Goal: Information Seeking & Learning: Learn about a topic

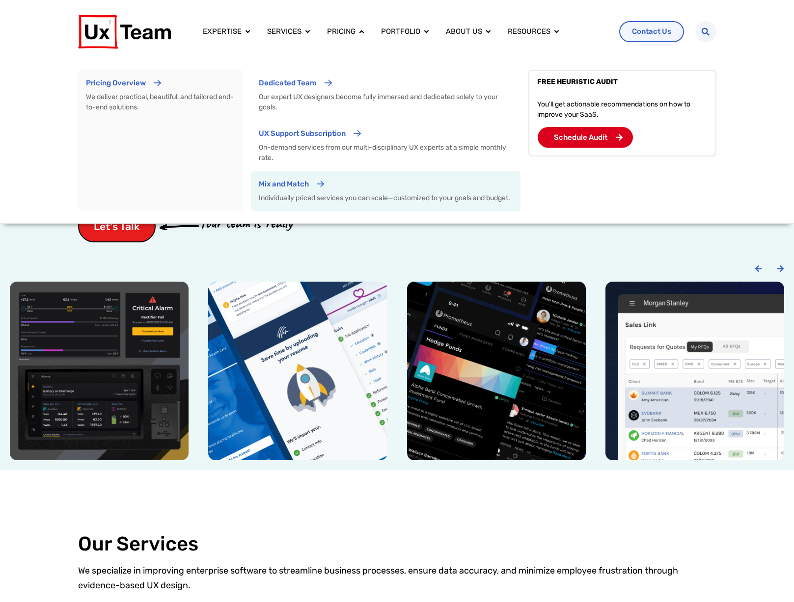
click at [307, 186] on p "Mix and Match" at bounding box center [284, 184] width 50 height 11
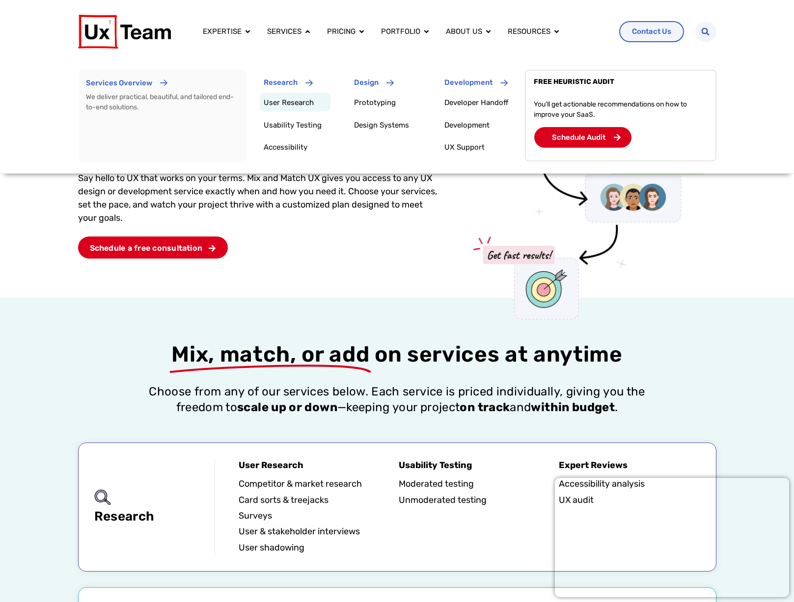
click at [284, 105] on link "User Research" at bounding box center [289, 102] width 50 height 9
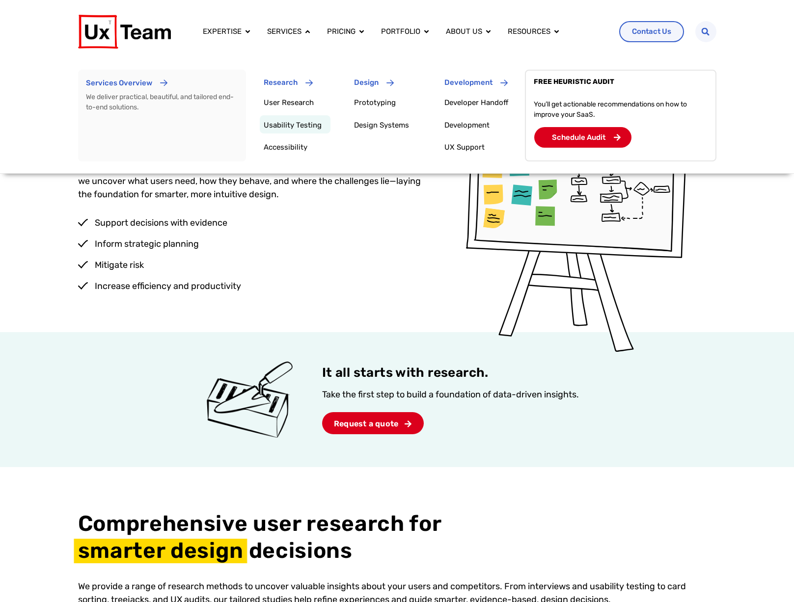
click at [286, 122] on link "Usability Testing" at bounding box center [293, 125] width 58 height 9
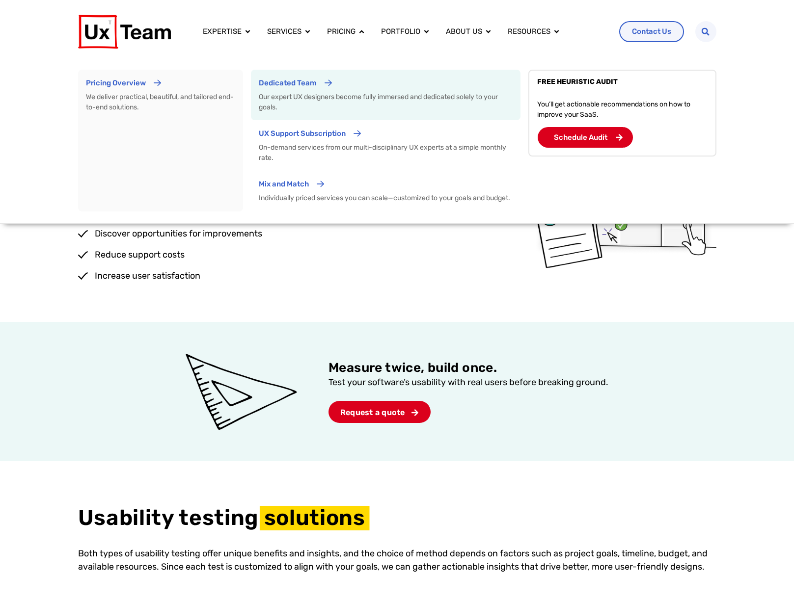
click at [314, 93] on div "Dedicated Team" at bounding box center [288, 87] width 58 height 18
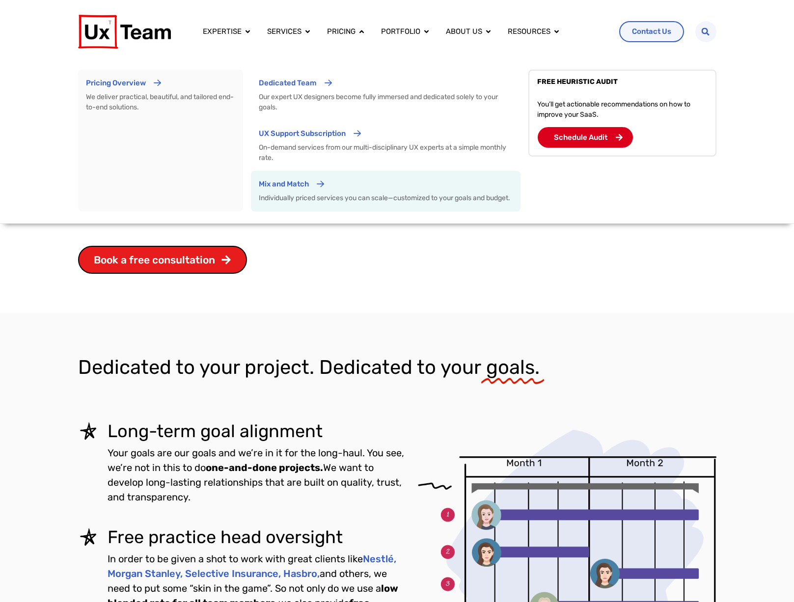
click at [290, 194] on div "Mix and Match" at bounding box center [284, 188] width 50 height 18
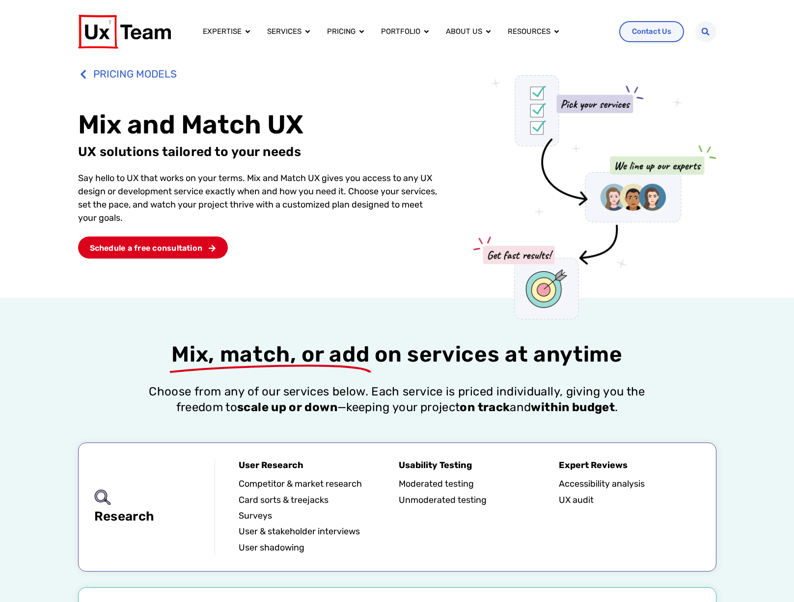
scroll to position [4, 0]
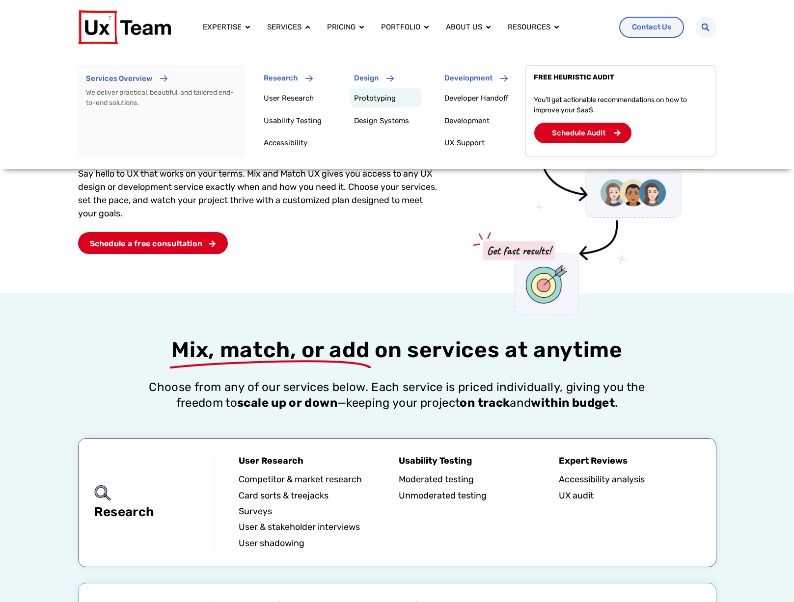
click at [354, 102] on link "Prototyping" at bounding box center [375, 98] width 42 height 9
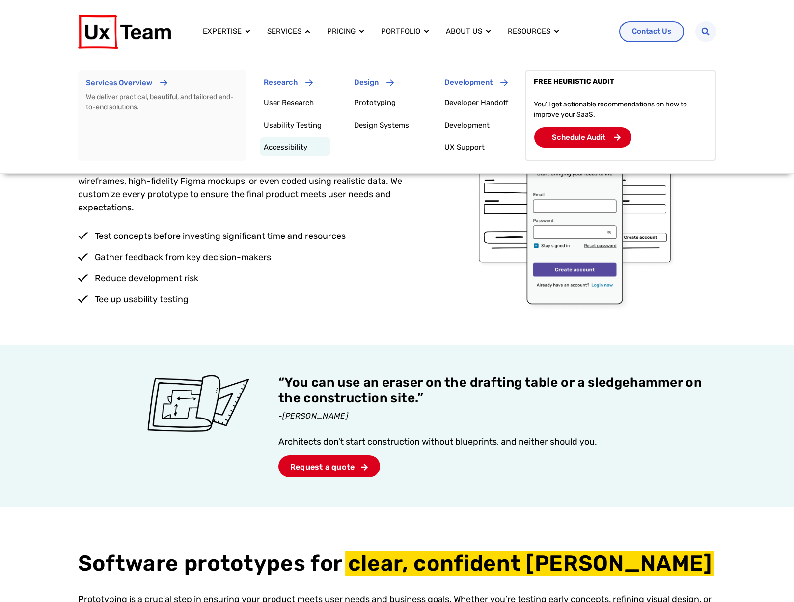
click at [274, 153] on p "Accessibility" at bounding box center [297, 147] width 67 height 12
click at [290, 148] on span "Accessibility" at bounding box center [286, 147] width 44 height 9
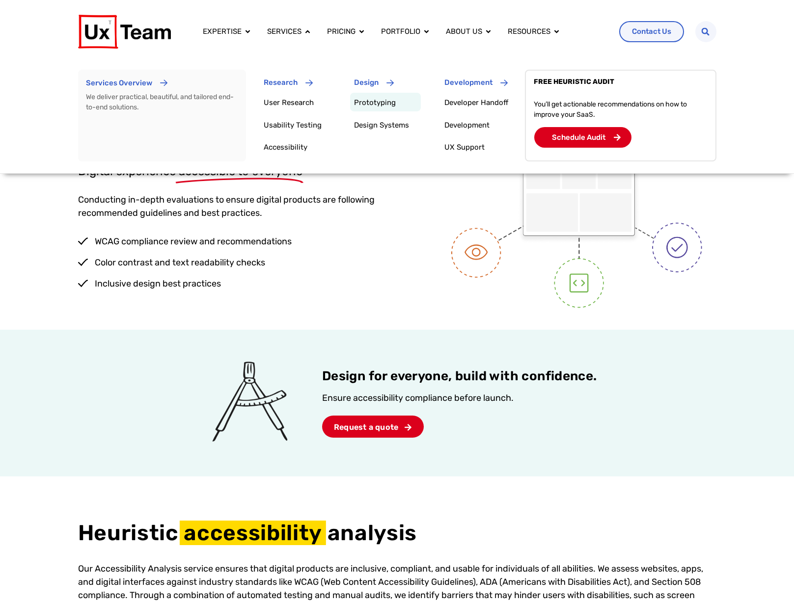
click at [377, 101] on link "Prototyping" at bounding box center [375, 102] width 42 height 9
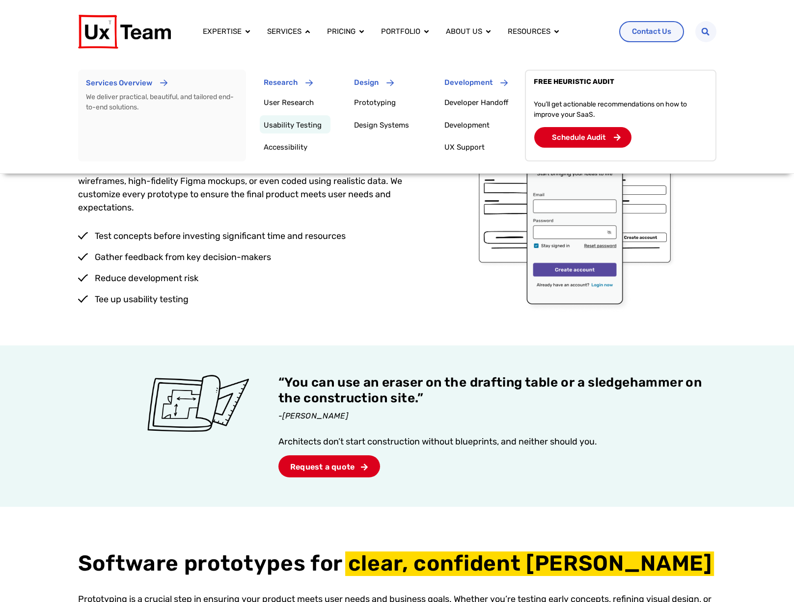
click at [290, 128] on link "Usability Testing" at bounding box center [293, 125] width 58 height 9
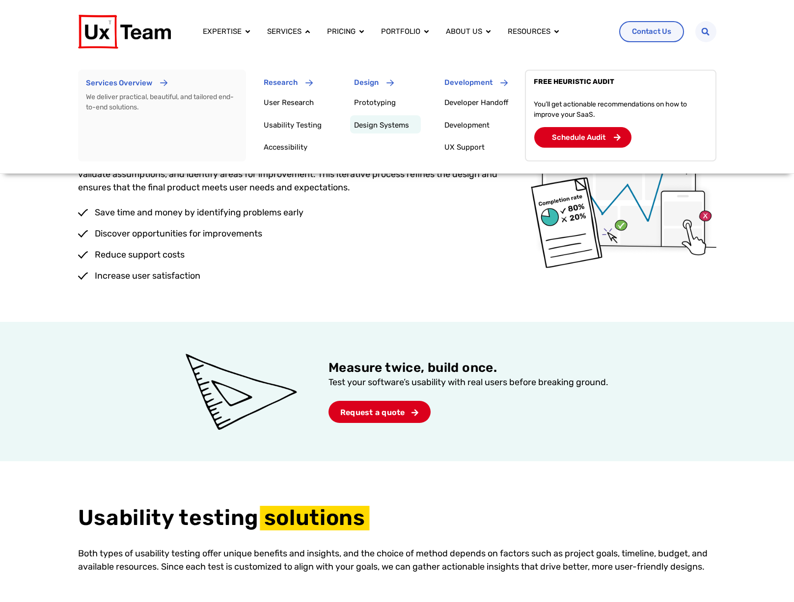
click at [377, 127] on link "Design Systems" at bounding box center [381, 125] width 55 height 9
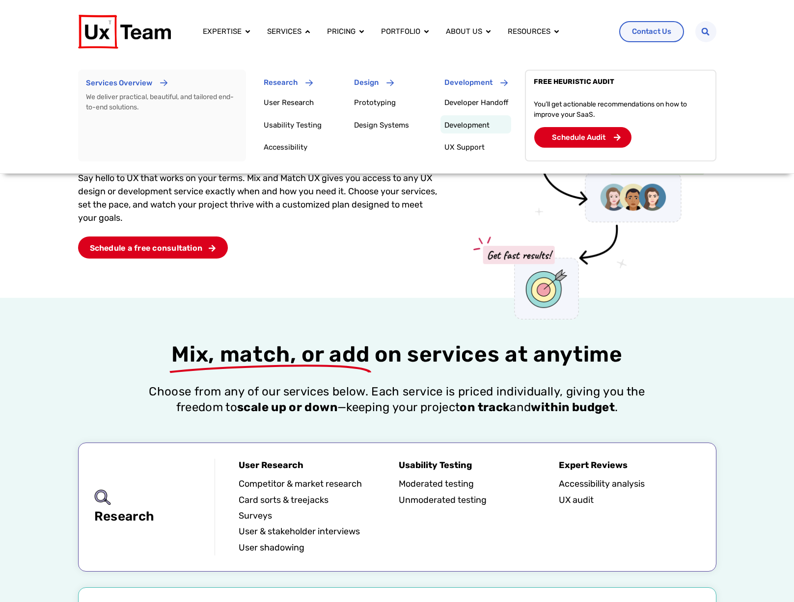
click at [469, 125] on link "Development" at bounding box center [466, 125] width 45 height 9
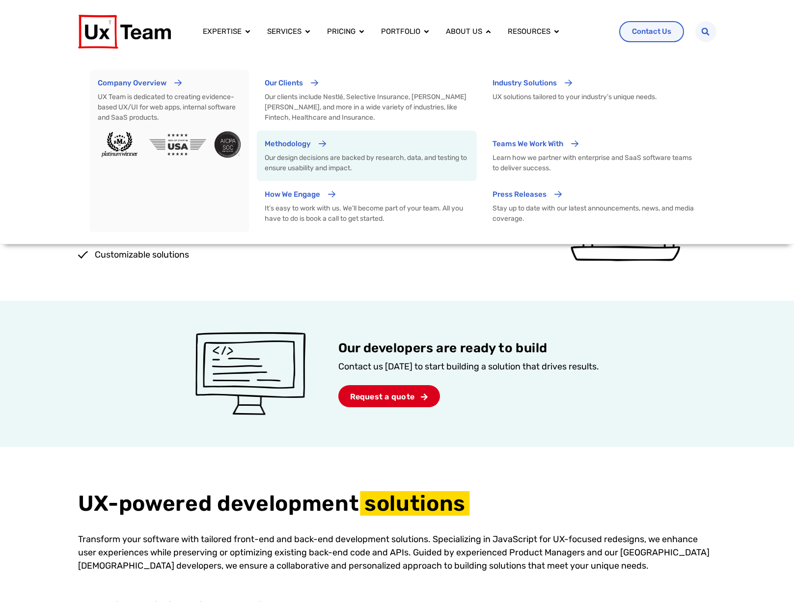
click at [344, 151] on div "Methodology" at bounding box center [367, 147] width 204 height 18
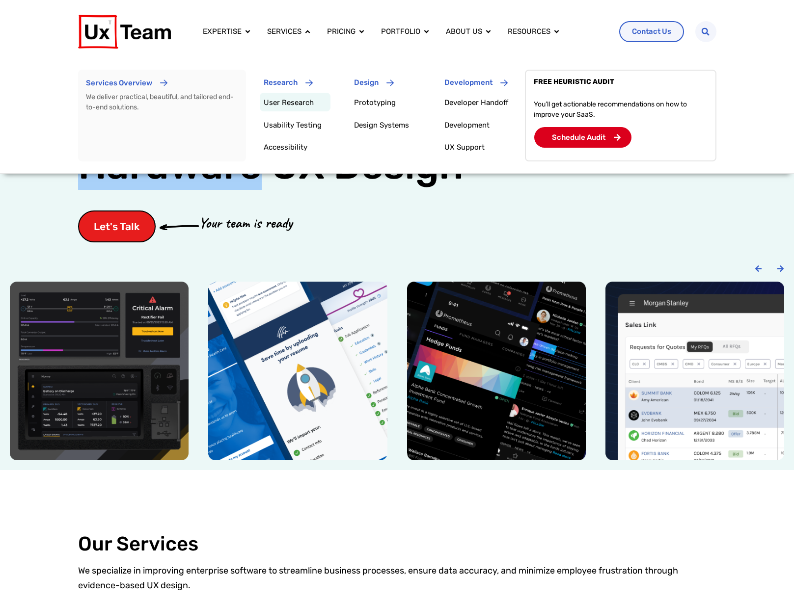
click at [301, 104] on link "User Research" at bounding box center [289, 102] width 50 height 9
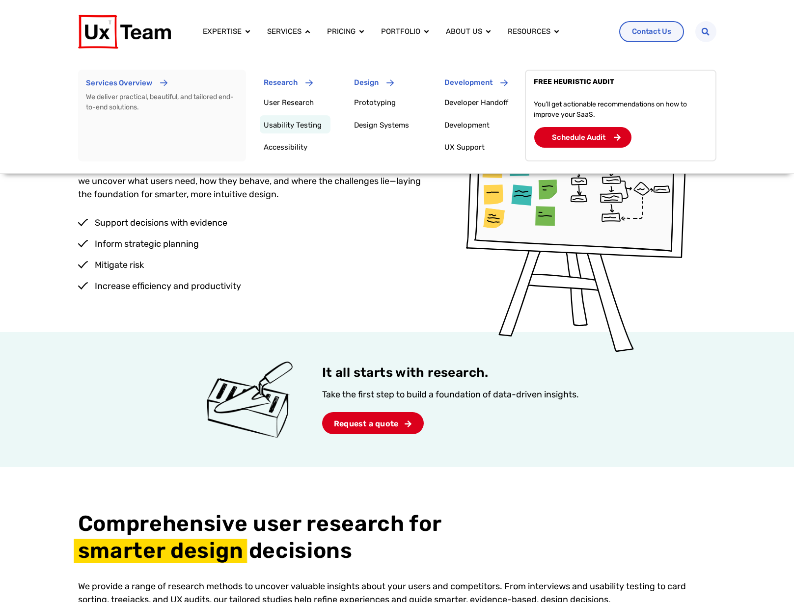
click at [292, 131] on p "Usability Testing" at bounding box center [297, 125] width 67 height 12
click at [301, 123] on link "Usability Testing" at bounding box center [293, 125] width 58 height 9
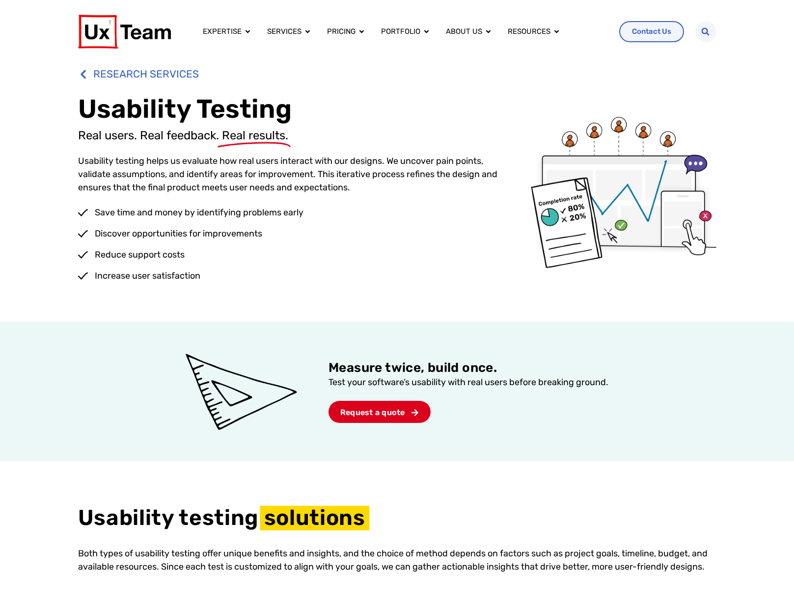
scroll to position [0, 0]
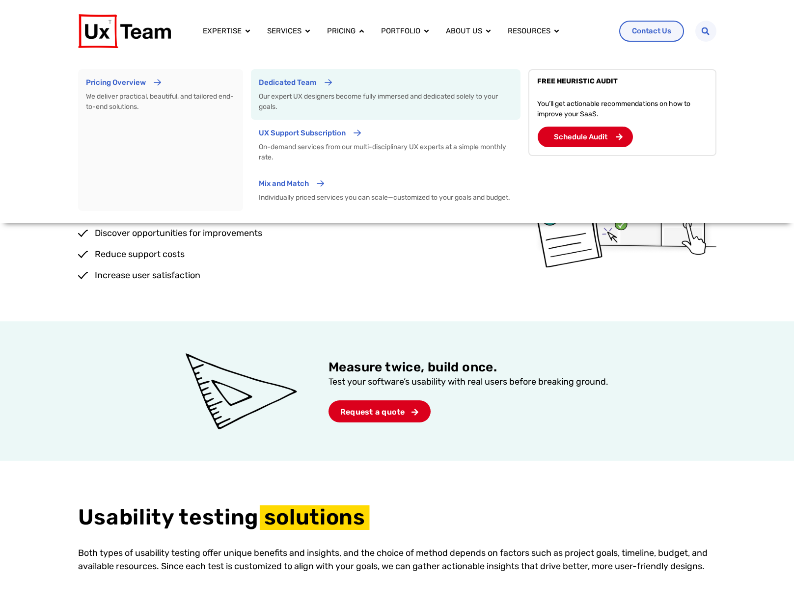
click at [324, 85] on icon "Menu" at bounding box center [328, 83] width 8 height 8
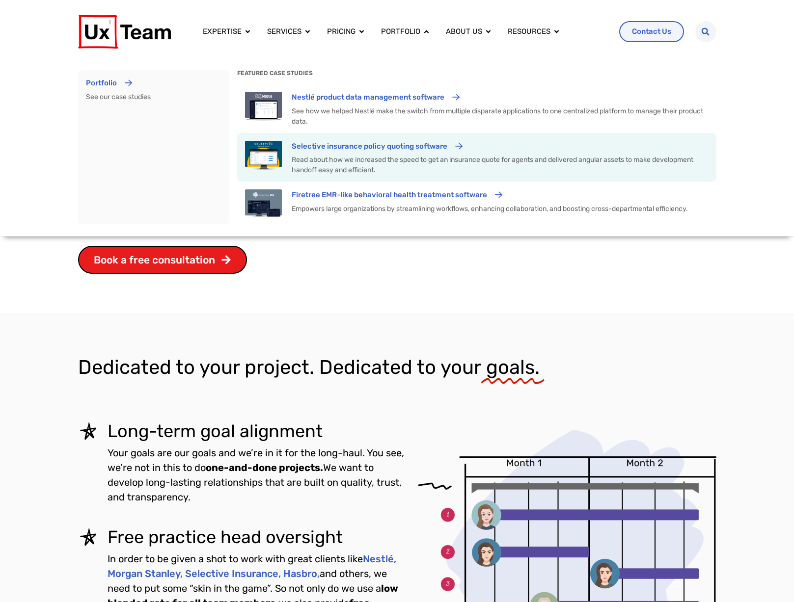
click at [355, 158] on div "Selective insurance policy quoting software" at bounding box center [370, 150] width 156 height 18
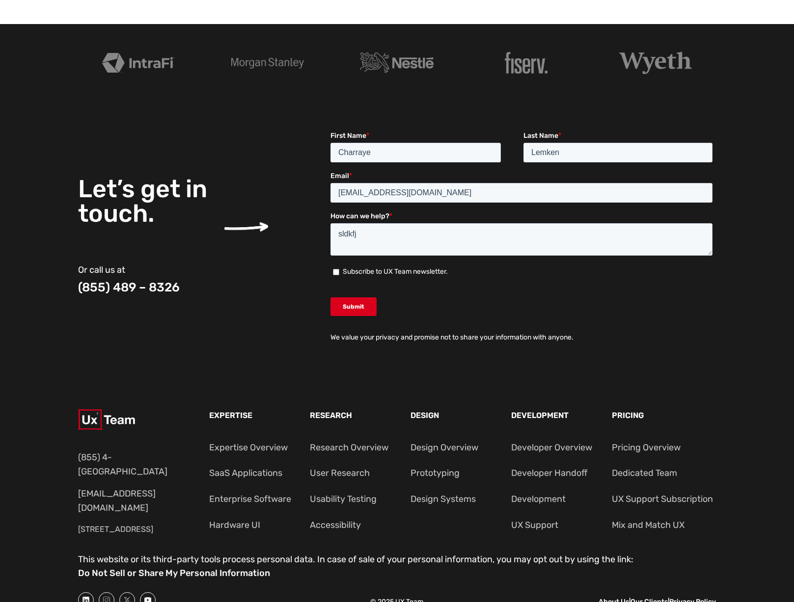
scroll to position [3437, 0]
